Goal: Answer question/provide support

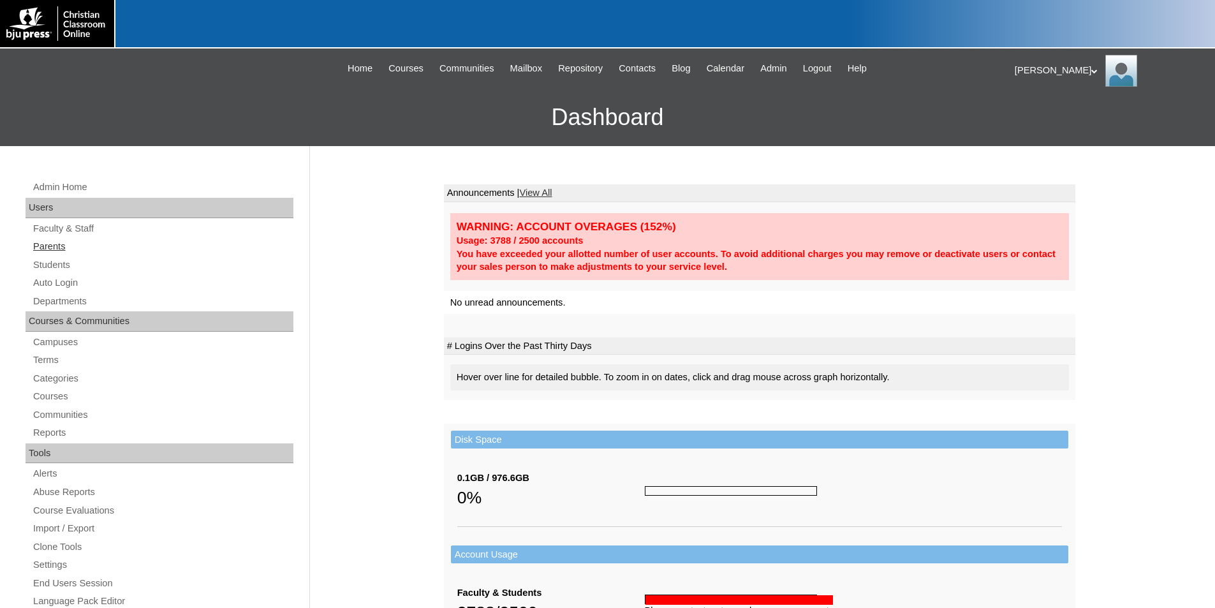
click at [47, 246] on link "Parents" at bounding box center [162, 247] width 261 height 16
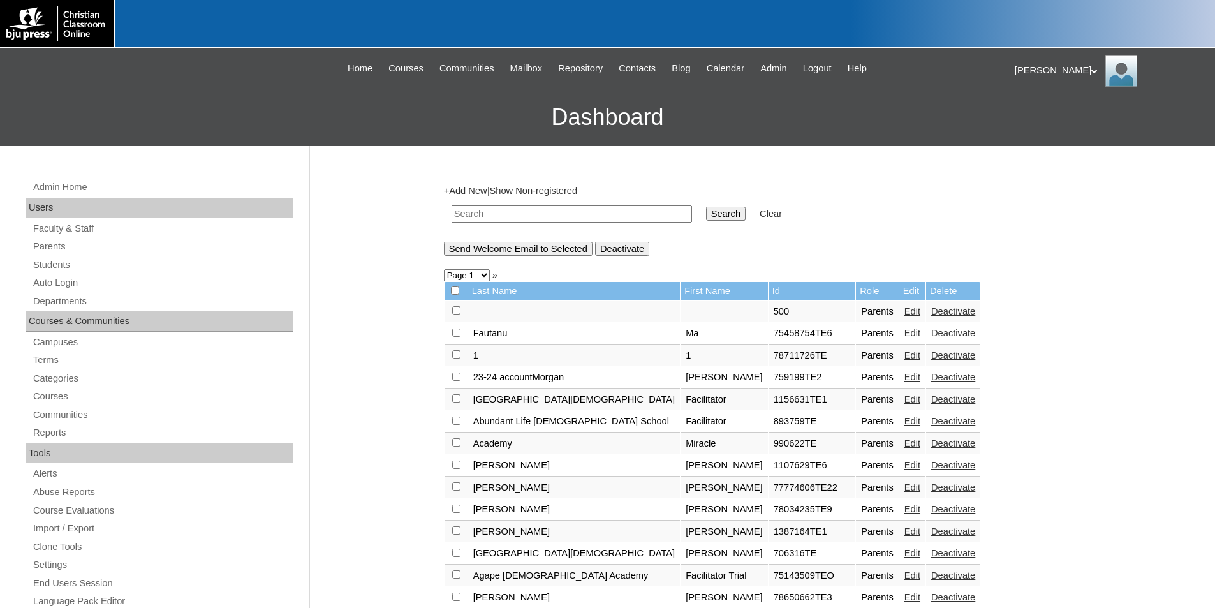
drag, startPoint x: 484, startPoint y: 207, endPoint x: 485, endPoint y: 214, distance: 7.0
click at [484, 207] on input "text" at bounding box center [572, 213] width 240 height 17
type input "[EMAIL_ADDRESS][DOMAIN_NAME]"
click at [706, 207] on input "Search" at bounding box center [726, 214] width 40 height 14
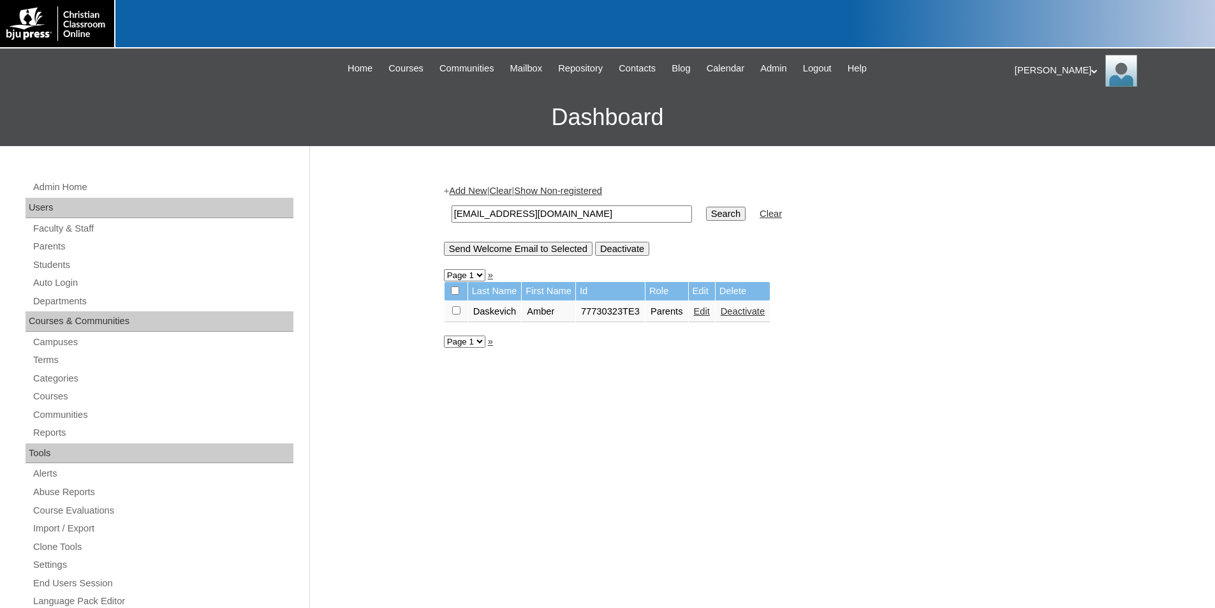
click at [703, 313] on link "Edit" at bounding box center [702, 311] width 16 height 10
drag, startPoint x: 454, startPoint y: 212, endPoint x: 649, endPoint y: 228, distance: 195.8
click at [649, 228] on td "[EMAIL_ADDRESS][DOMAIN_NAME]" at bounding box center [571, 214] width 253 height 30
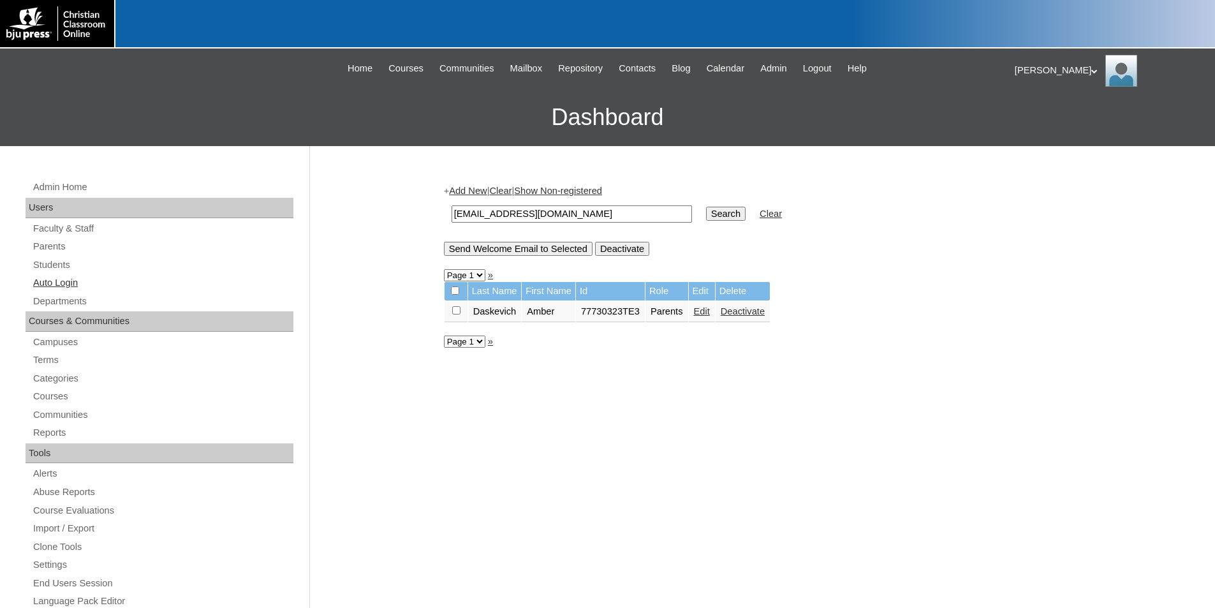
click at [57, 283] on link "Auto Login" at bounding box center [162, 283] width 261 height 16
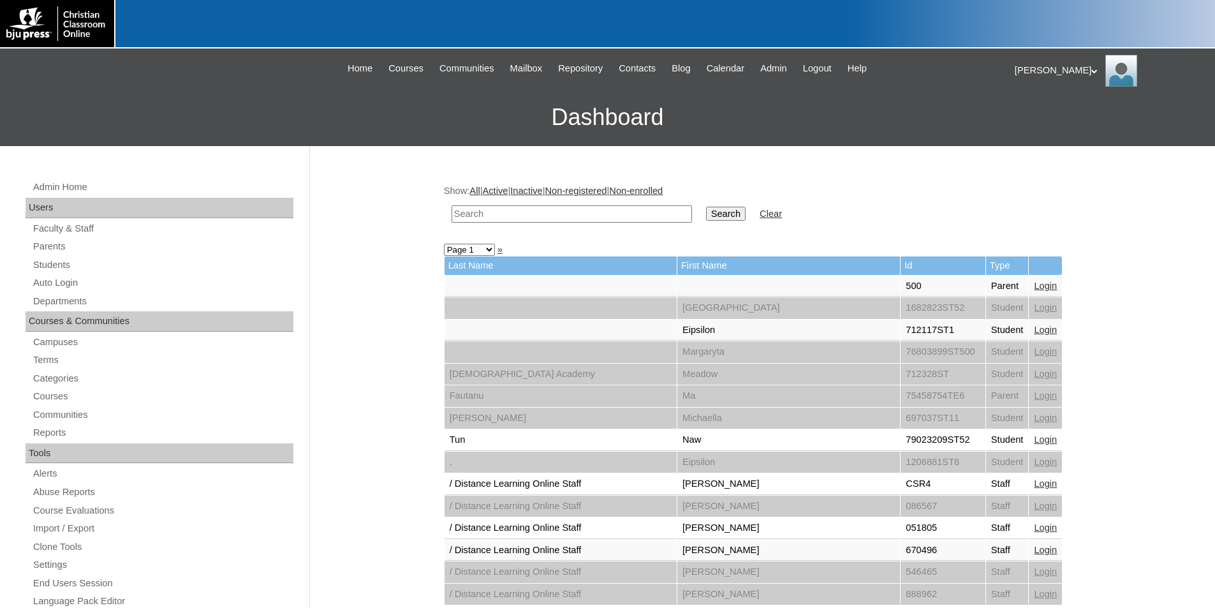
click at [555, 212] on input "text" at bounding box center [572, 213] width 240 height 17
paste input "[EMAIL_ADDRESS][DOMAIN_NAME]"
type input "[EMAIL_ADDRESS][DOMAIN_NAME]"
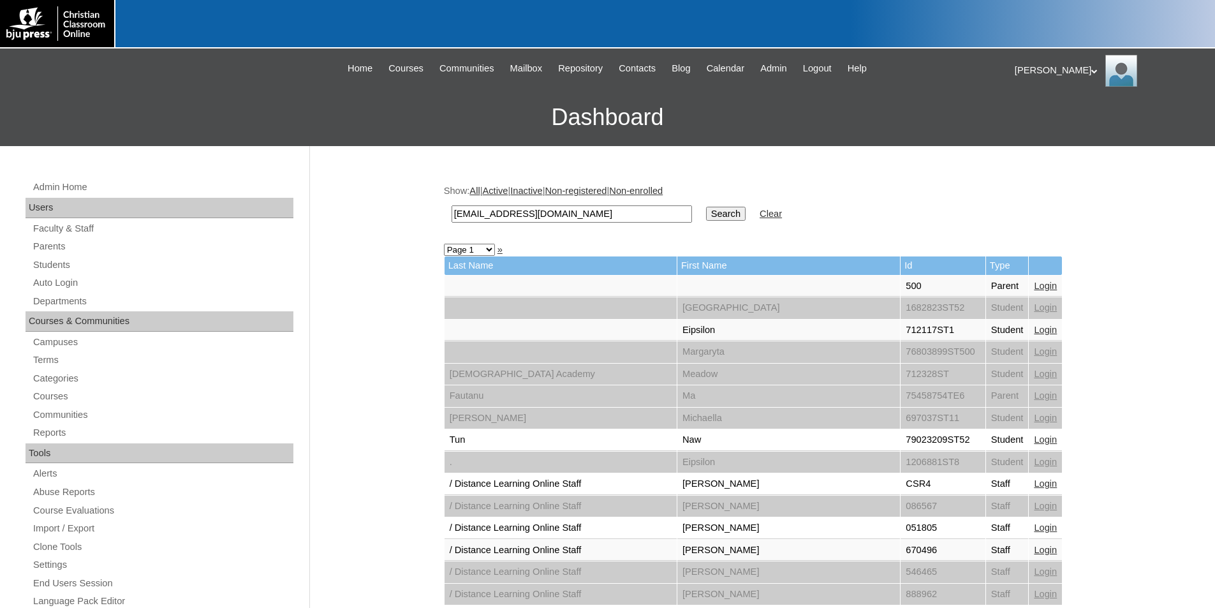
click at [706, 216] on input "Search" at bounding box center [726, 214] width 40 height 14
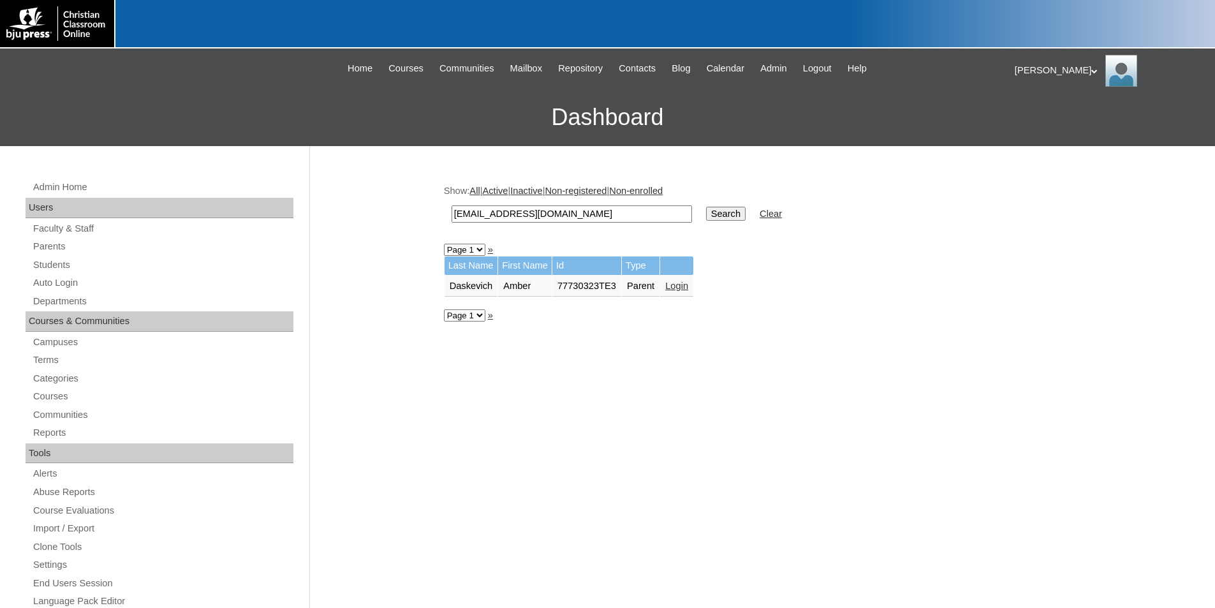
click at [682, 287] on link "Login" at bounding box center [676, 286] width 23 height 10
